Goal: Information Seeking & Learning: Learn about a topic

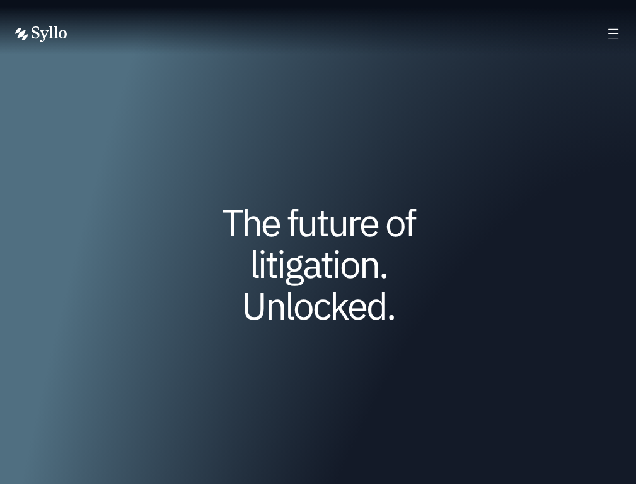
scroll to position [4240, 0]
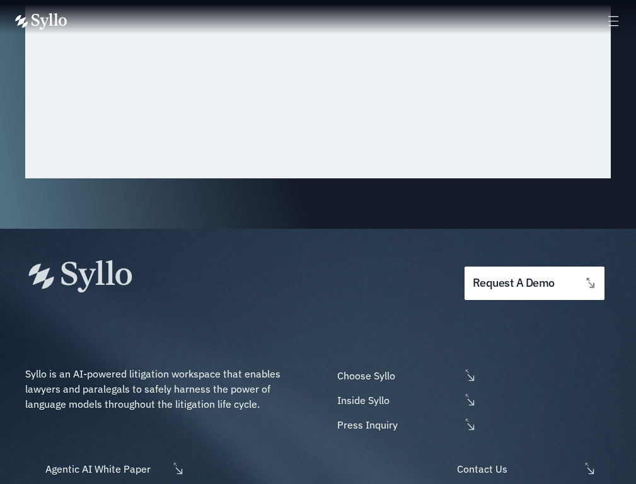
click at [405, 368] on span "Choose Syllo" at bounding box center [397, 375] width 126 height 15
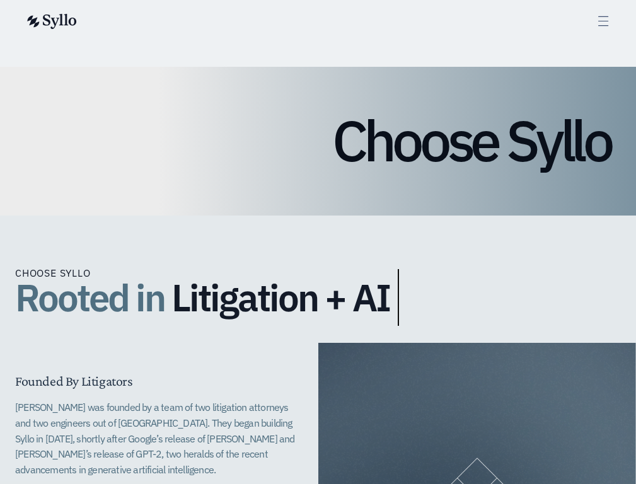
scroll to position [2758, 0]
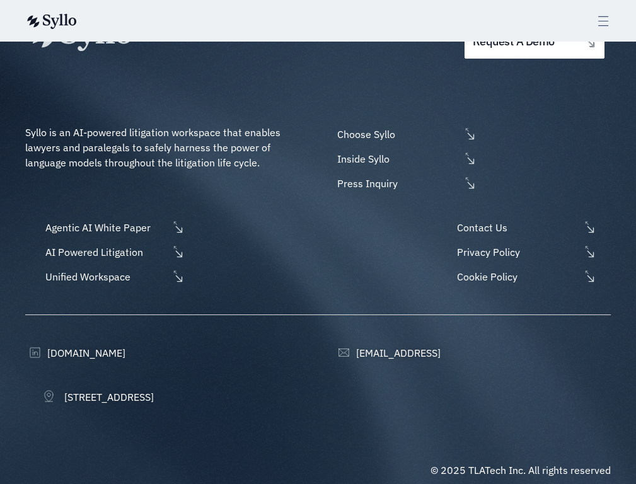
click at [114, 245] on span "AI Powered Litigation" at bounding box center [105, 252] width 126 height 15
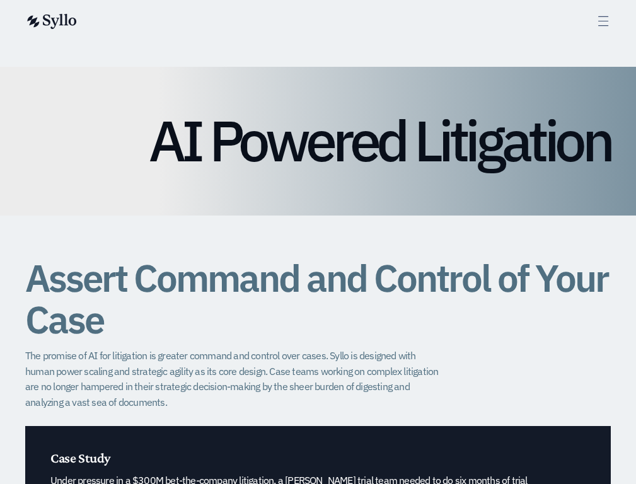
scroll to position [4943, 0]
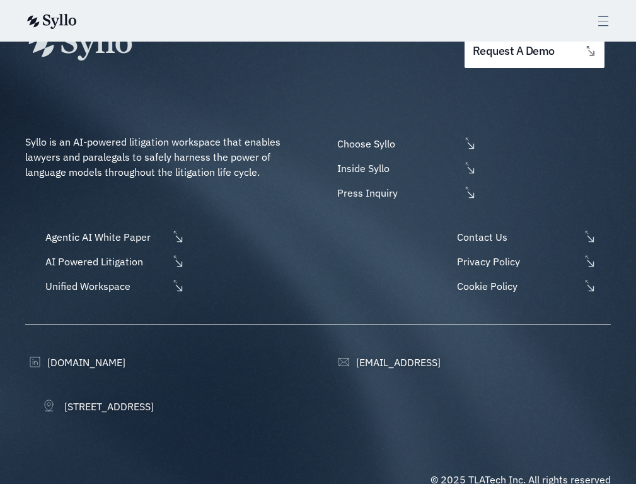
click at [114, 279] on span "Unified Workspace" at bounding box center [105, 286] width 126 height 15
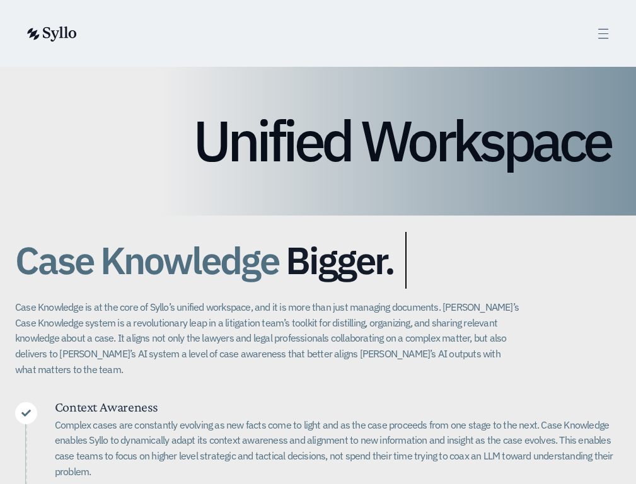
scroll to position [3477, 0]
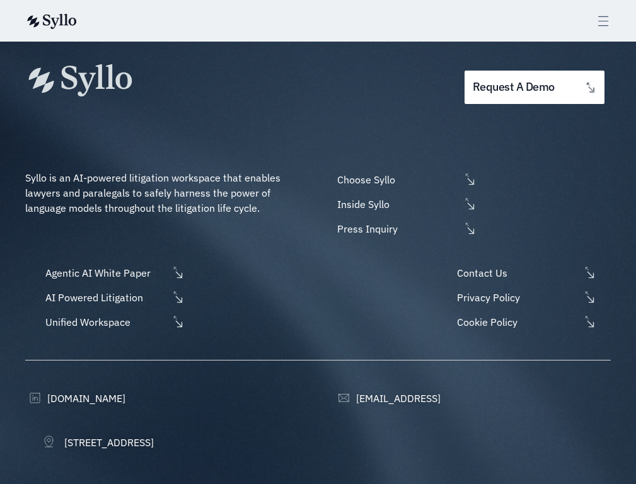
click at [114, 265] on span "Agentic AI White Paper" at bounding box center [105, 272] width 126 height 15
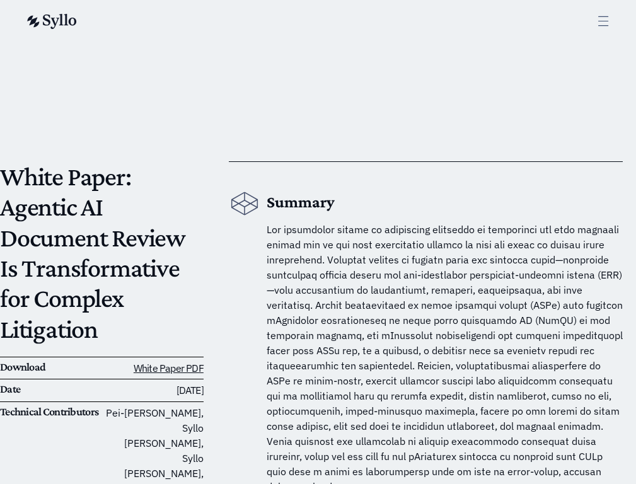
scroll to position [11930, 0]
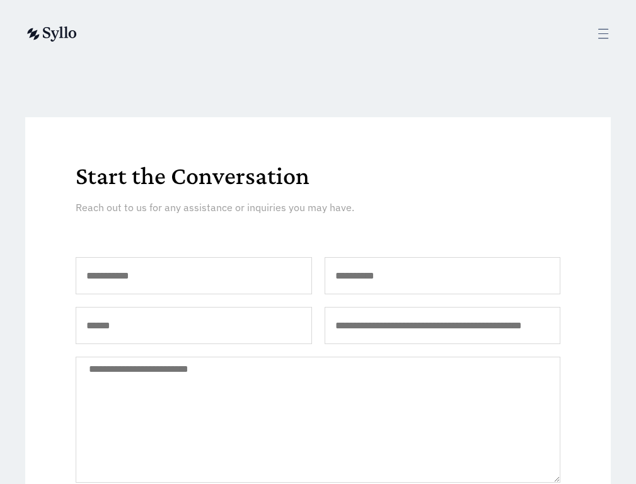
scroll to position [1073, 0]
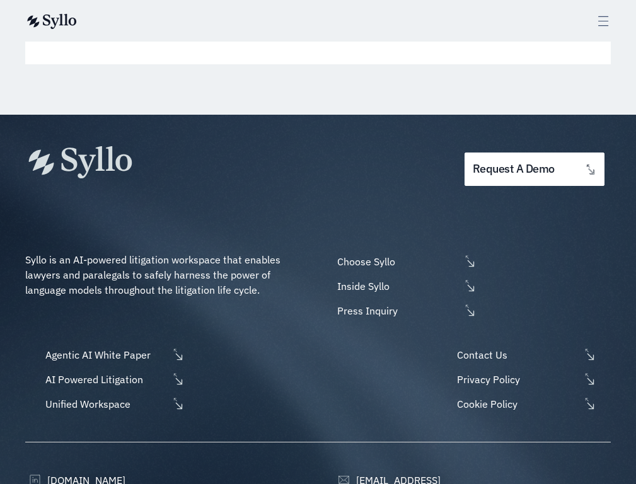
click at [405, 279] on span "Inside Syllo" at bounding box center [397, 286] width 126 height 15
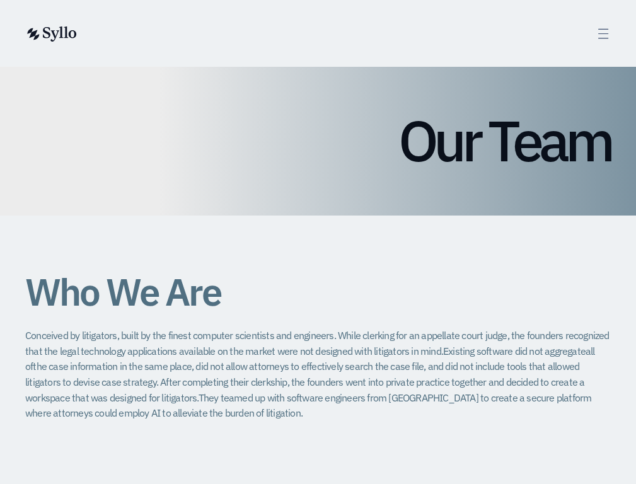
scroll to position [1831, 0]
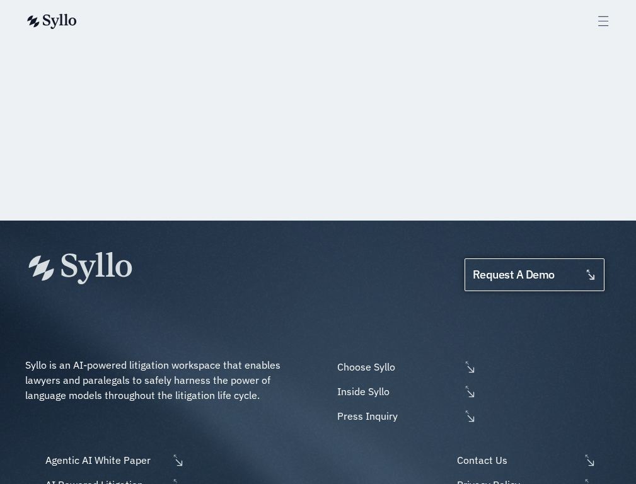
click at [535, 269] on span "request a demo" at bounding box center [514, 275] width 82 height 12
